Goal: Information Seeking & Learning: Learn about a topic

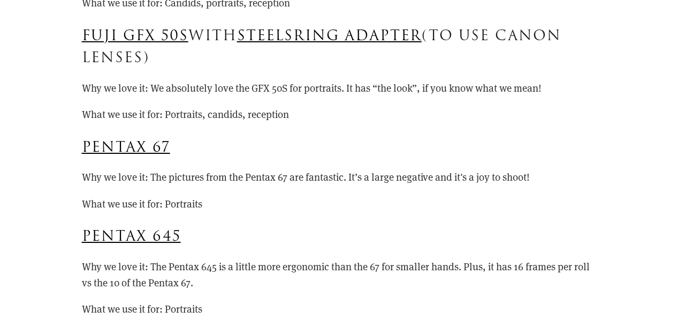
scroll to position [1738, 0]
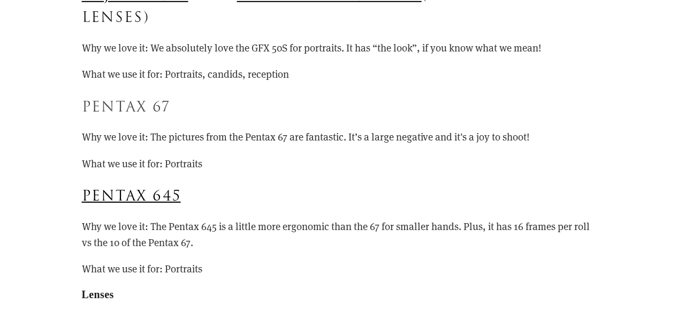
click at [118, 99] on link "Pentax 67" at bounding box center [126, 107] width 88 height 20
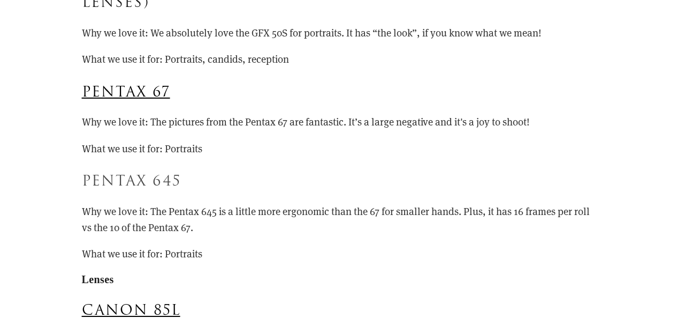
click at [144, 183] on link "Pentax 645" at bounding box center [131, 181] width 99 height 20
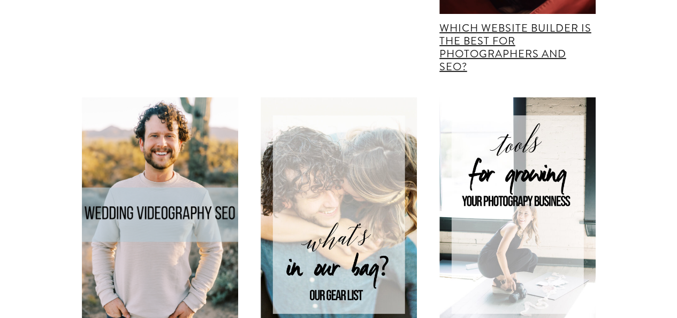
scroll to position [4303, 0]
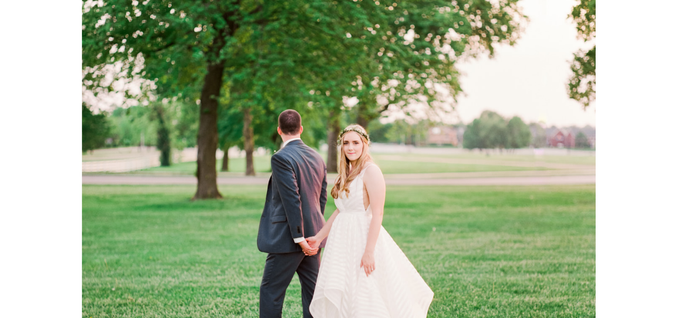
scroll to position [5979, 0]
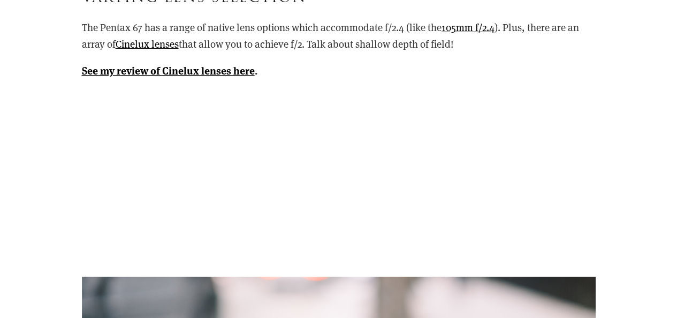
drag, startPoint x: 680, startPoint y: 15, endPoint x: 683, endPoint y: 115, distance: 100.2
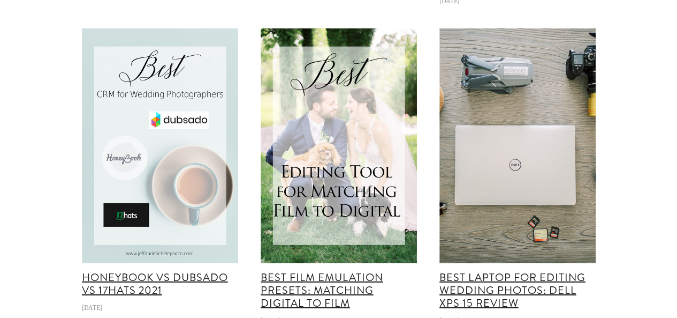
scroll to position [9650, 0]
